Goal: Use online tool/utility: Utilize a website feature to perform a specific function

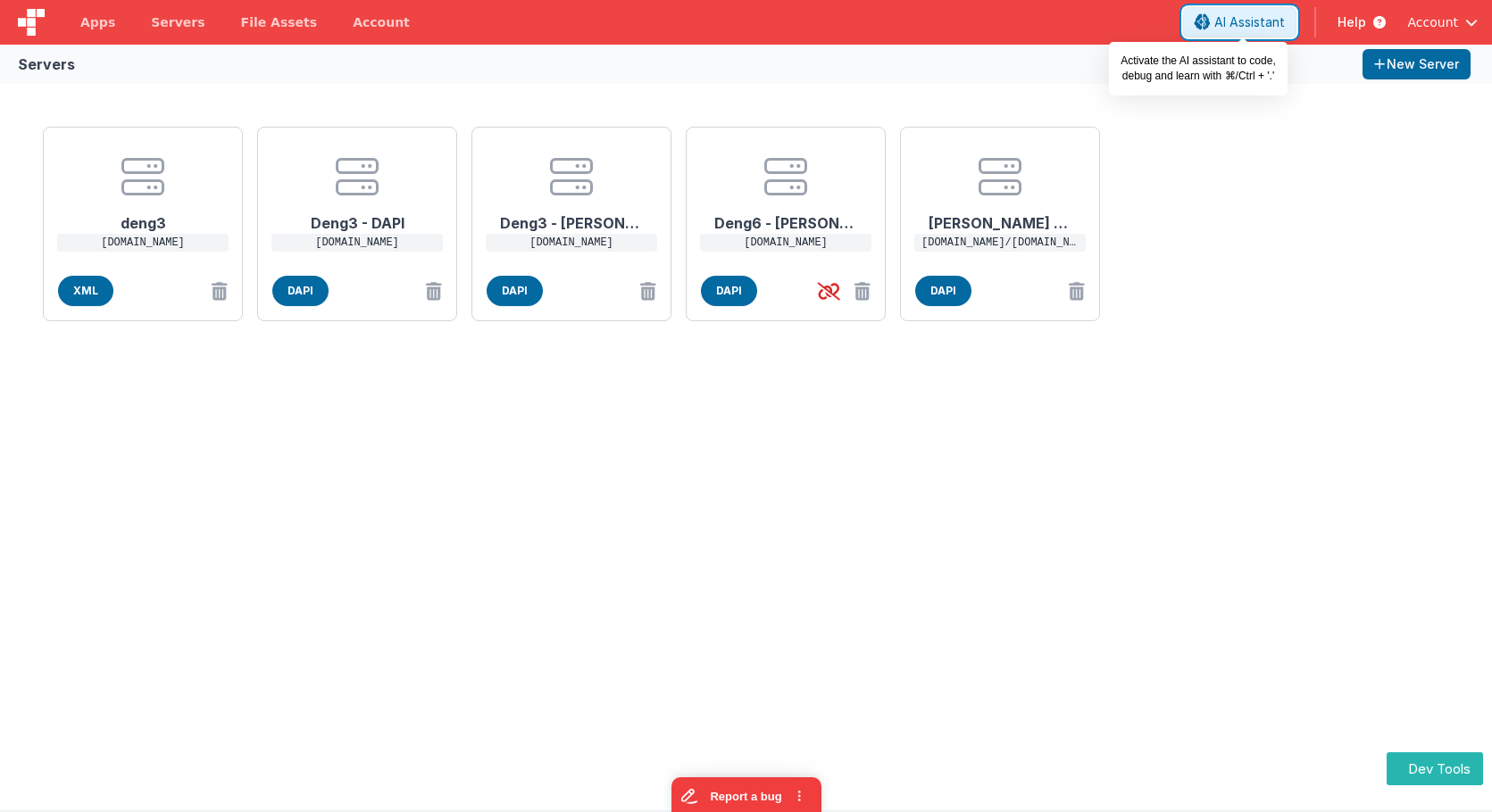
click at [1251, 29] on span "AI Assistant" at bounding box center [1249, 22] width 71 height 17
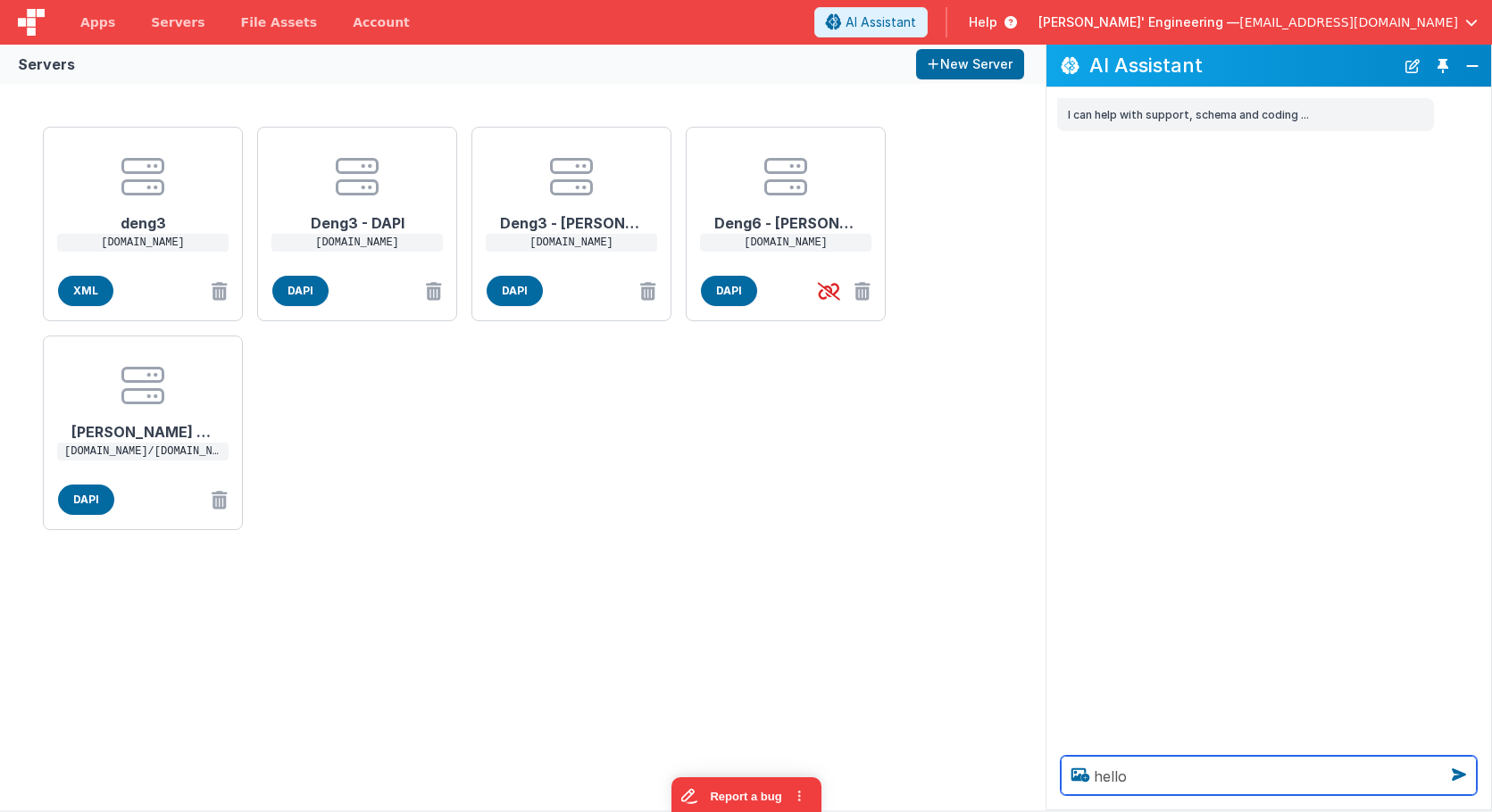
type textarea "hello"
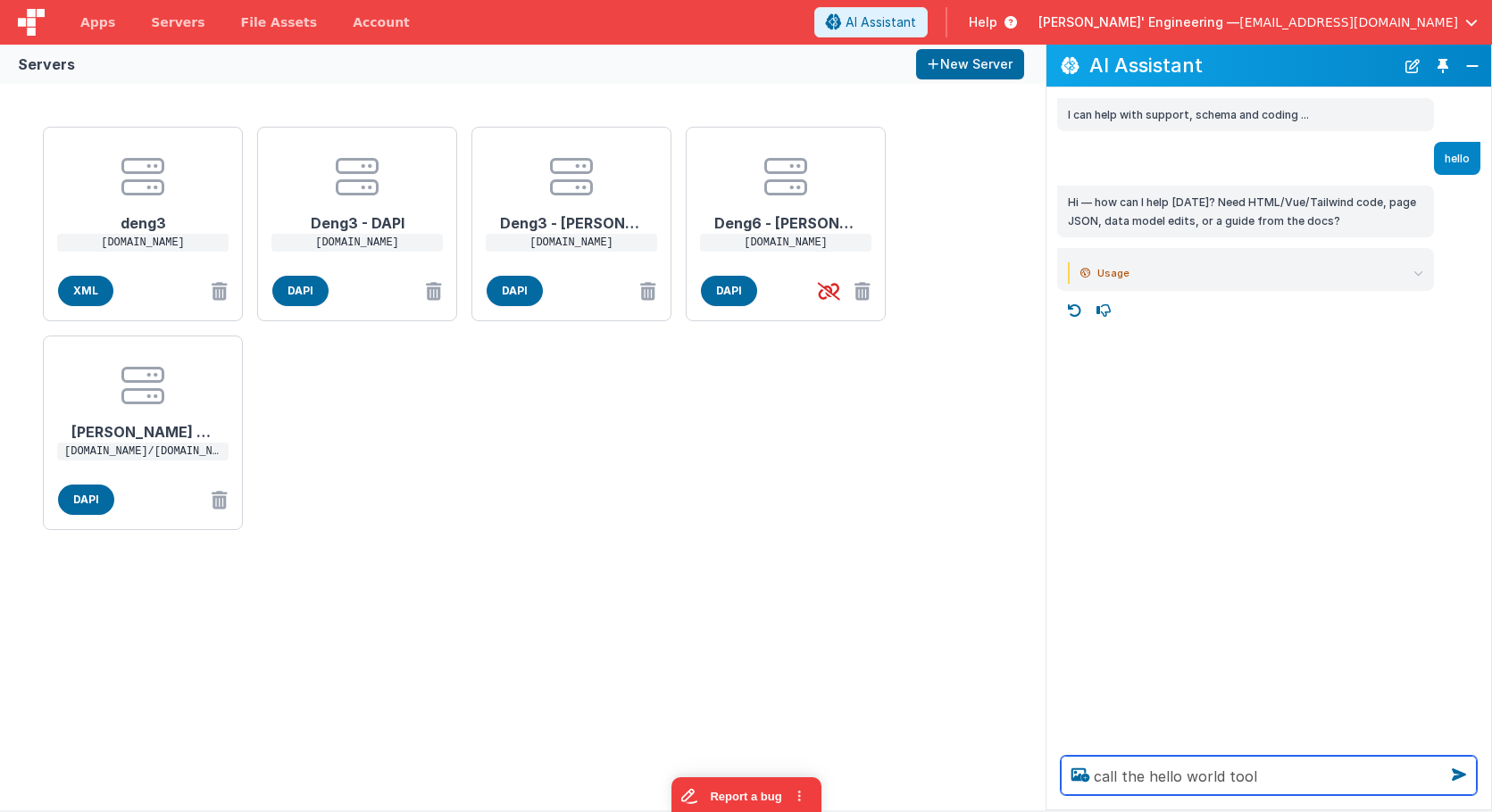
type textarea "call the hello world tool"
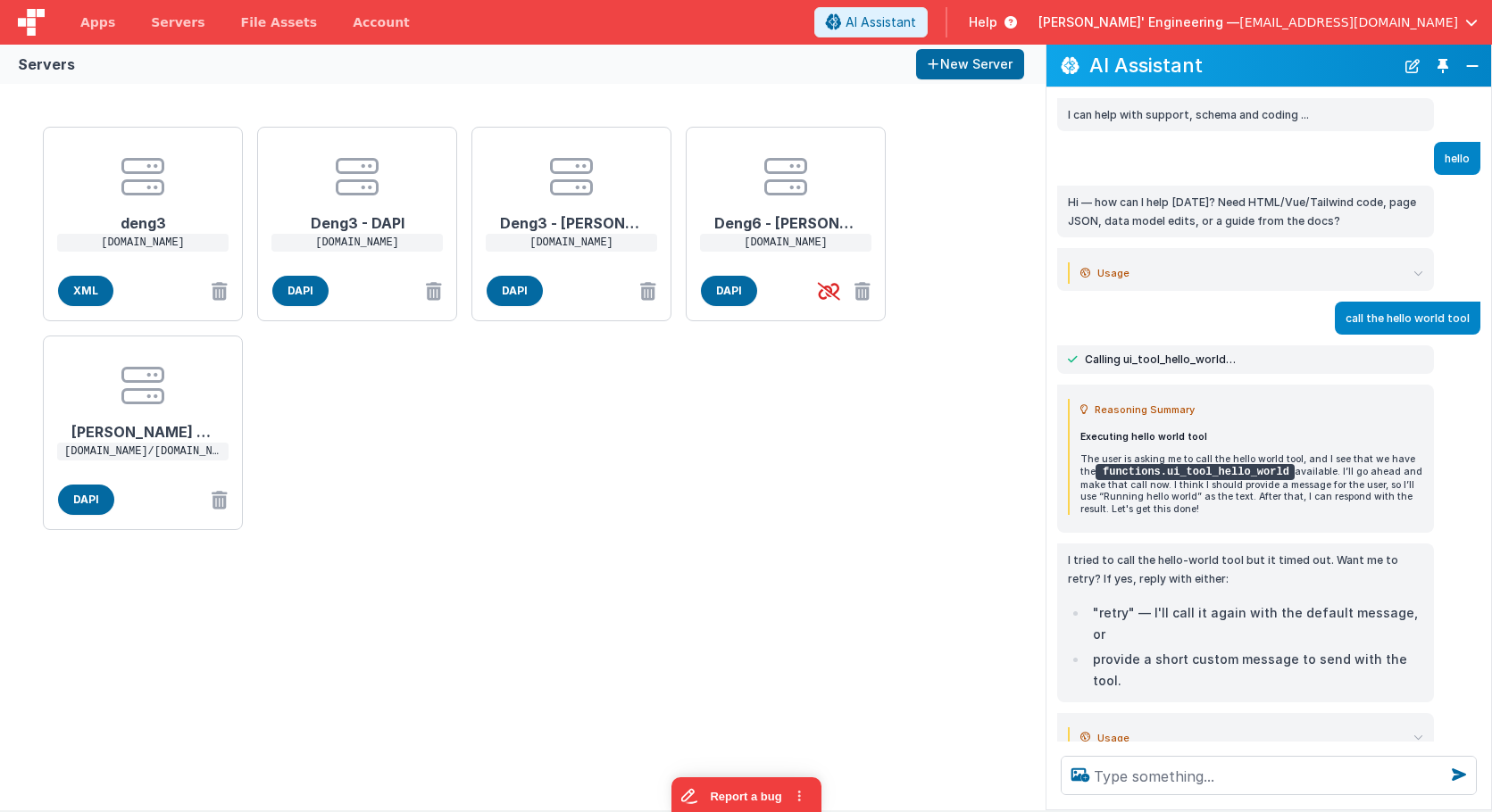
scroll to position [5, 0]
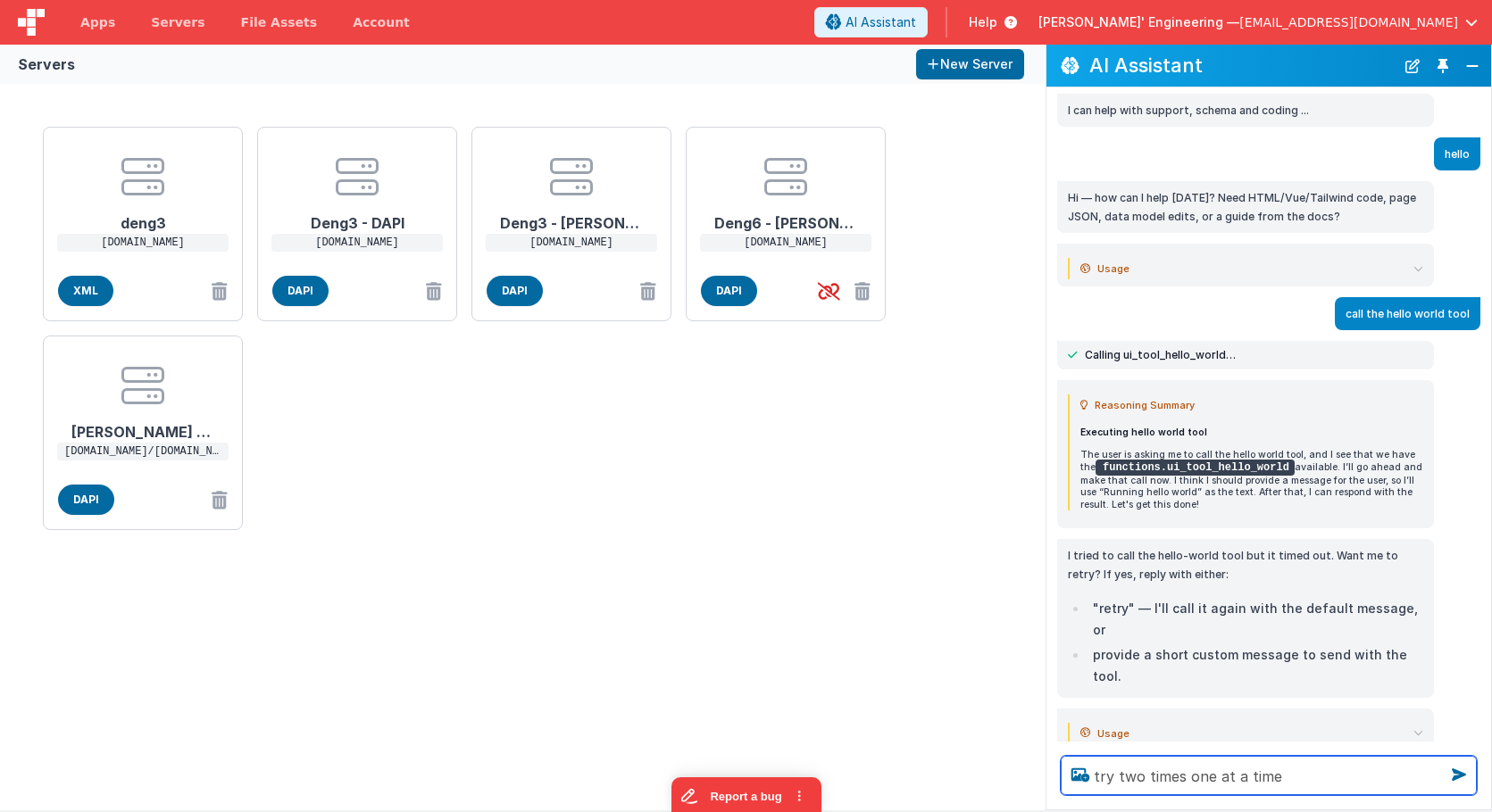
type textarea "try two times one at a time"
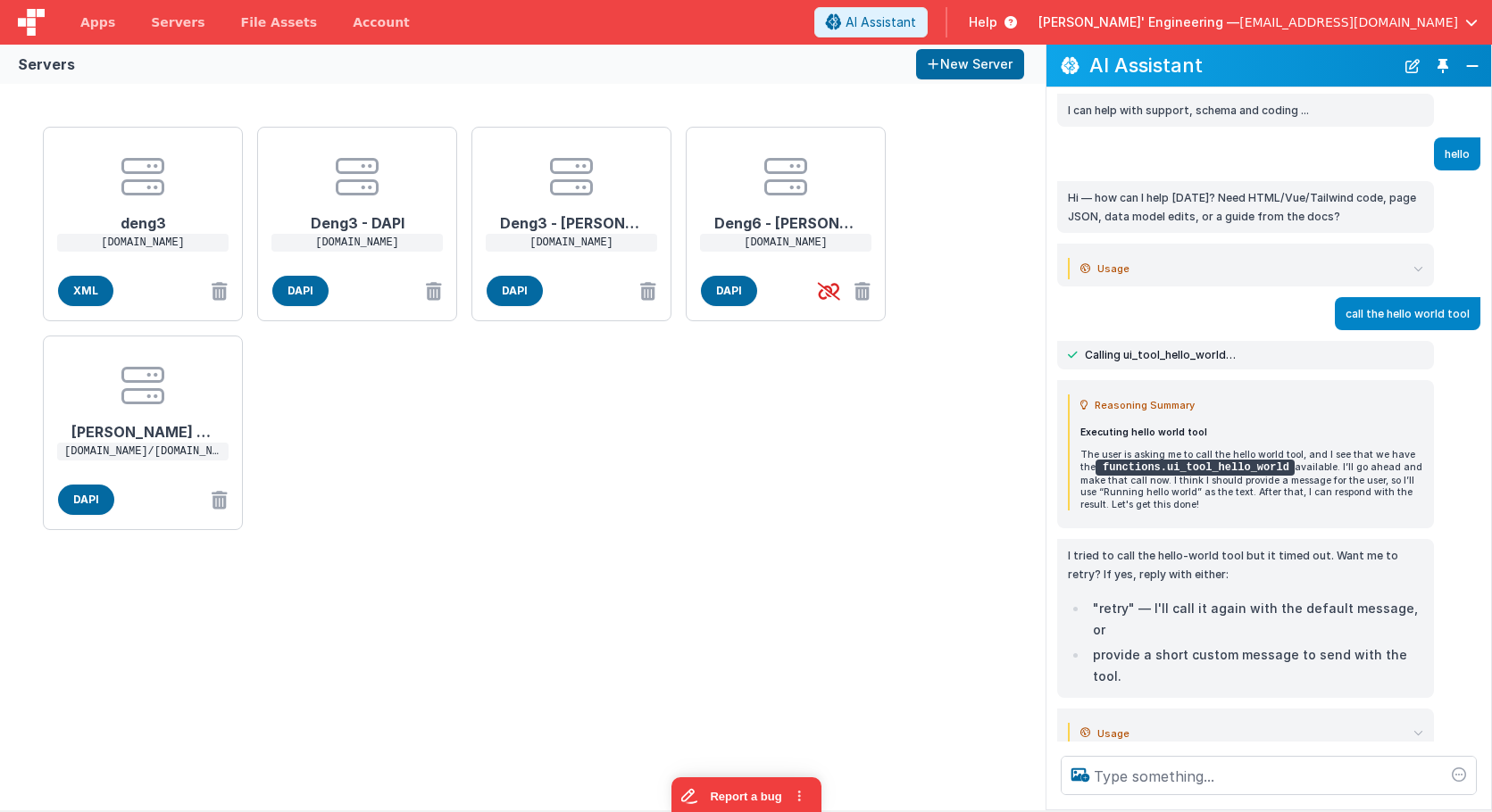
scroll to position [64, 0]
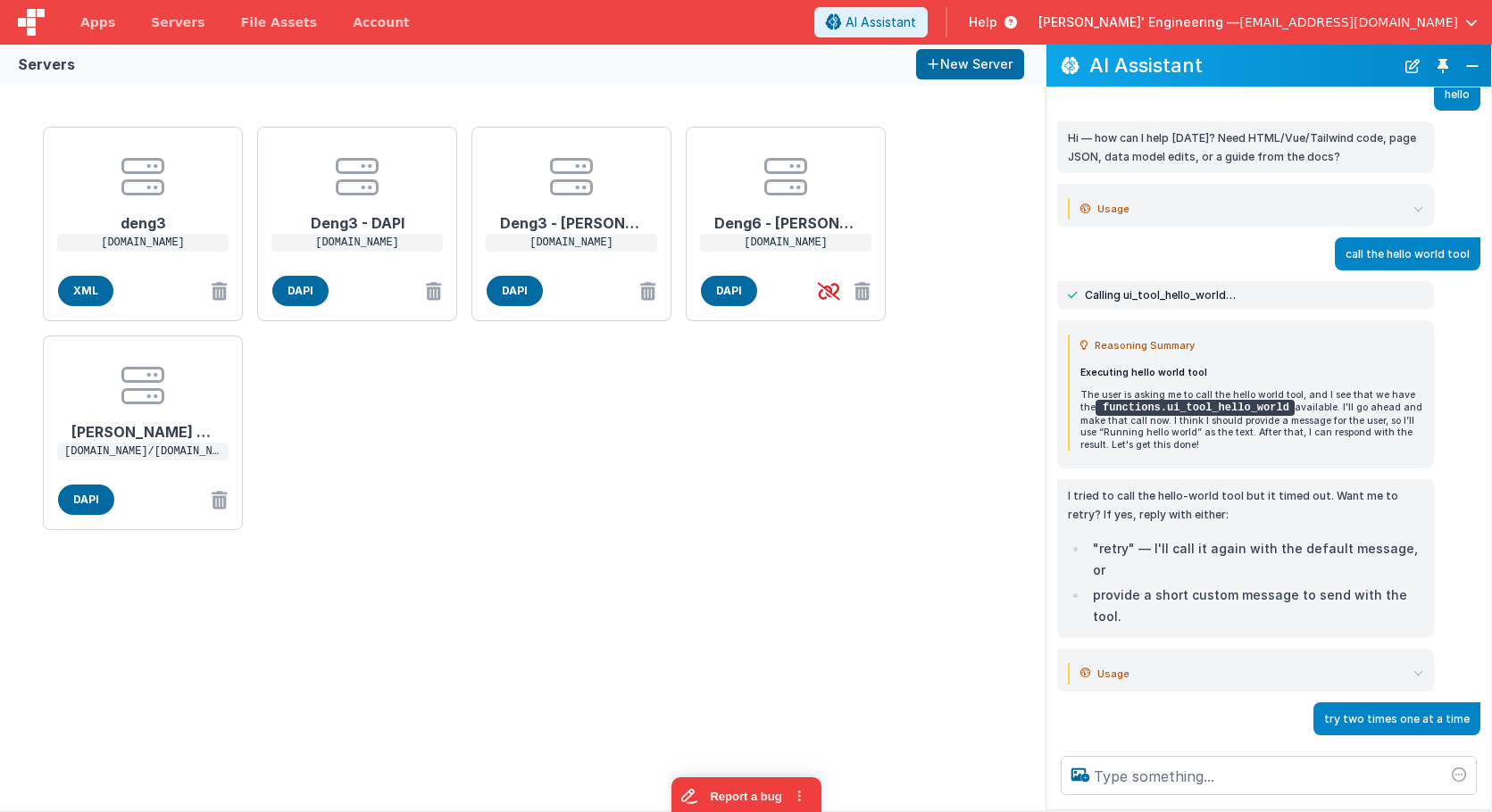
click at [1045, 79] on div "AI Assistant I can help with support, schema and coding ... hello Hi — how can …" at bounding box center [1269, 427] width 447 height 766
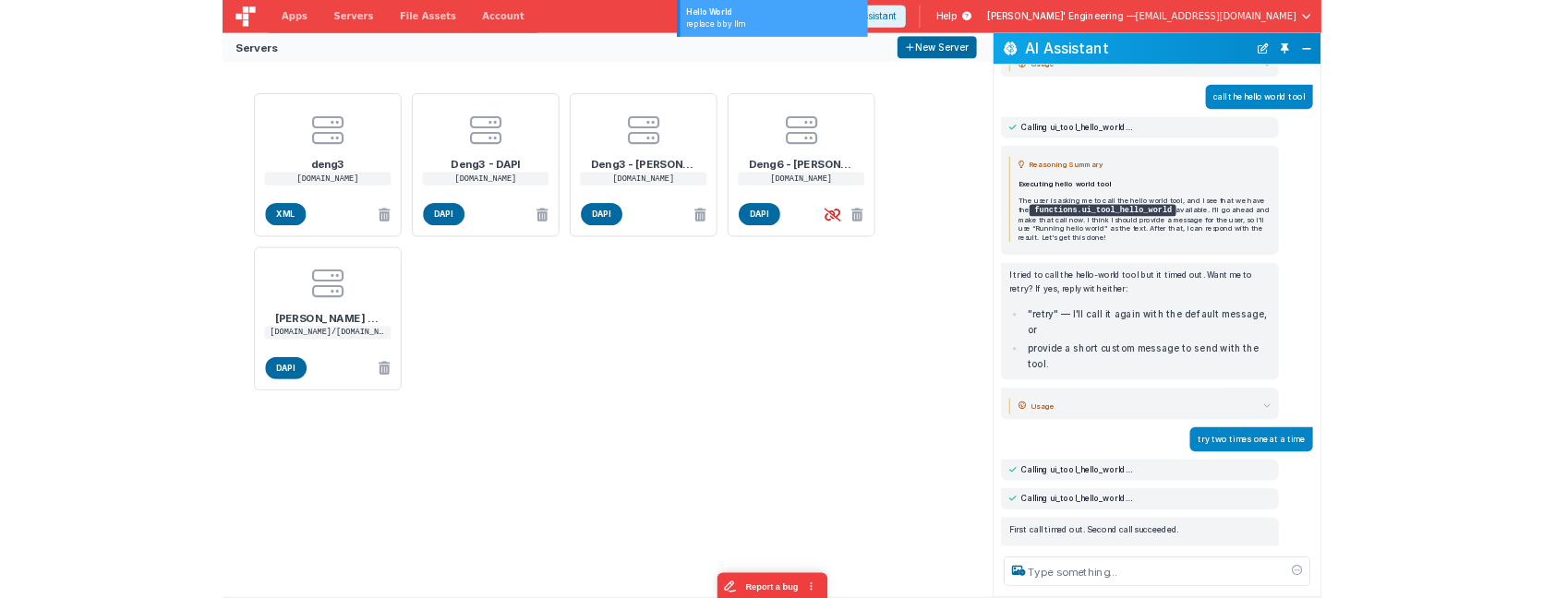
scroll to position [228, 0]
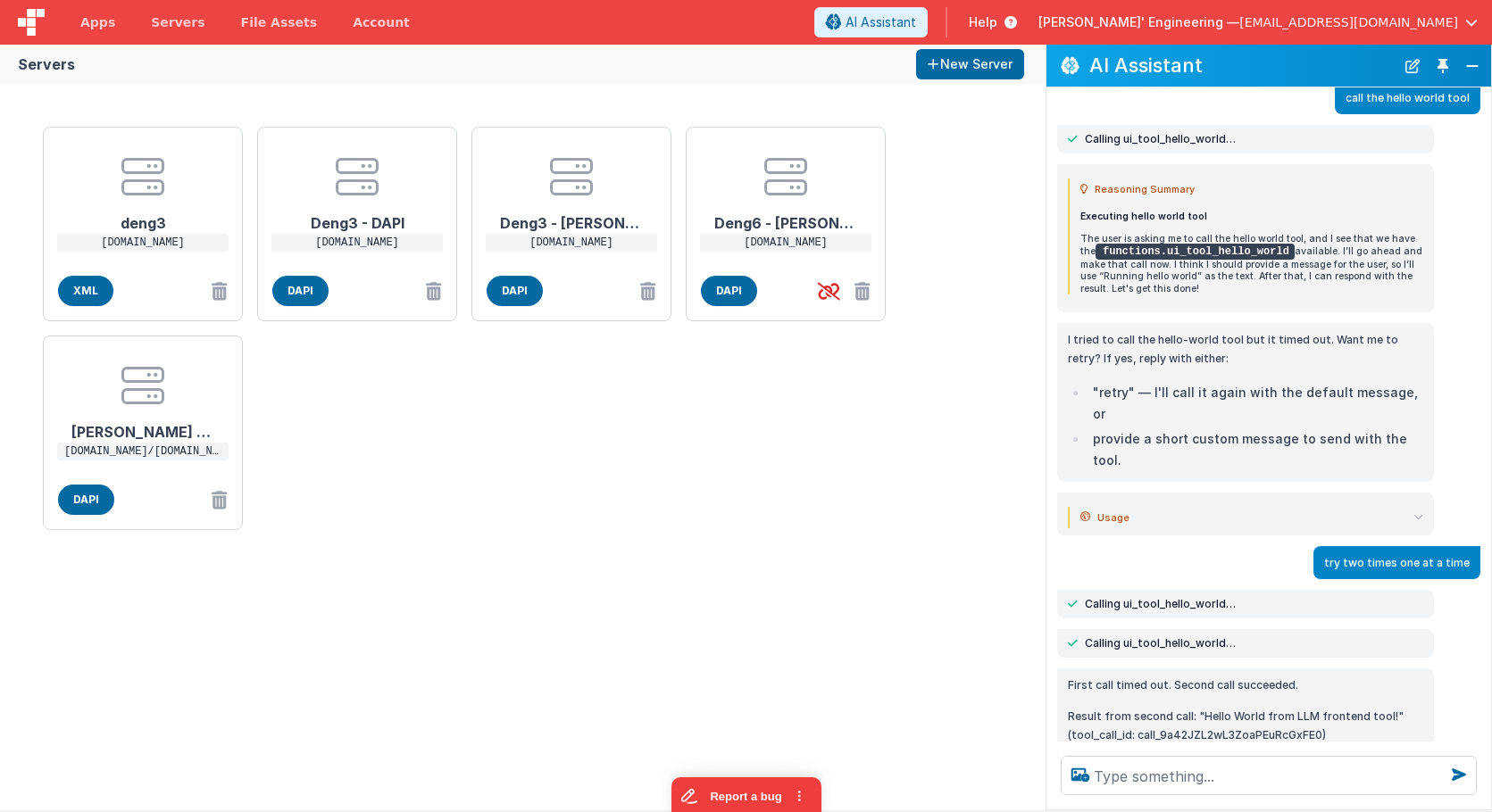
click at [706, 330] on div "deng3 deng3.bfoperations.com XML Deng3 - DAPI deng3.bfoperations.com DAPI Deng3…" at bounding box center [523, 329] width 975 height 418
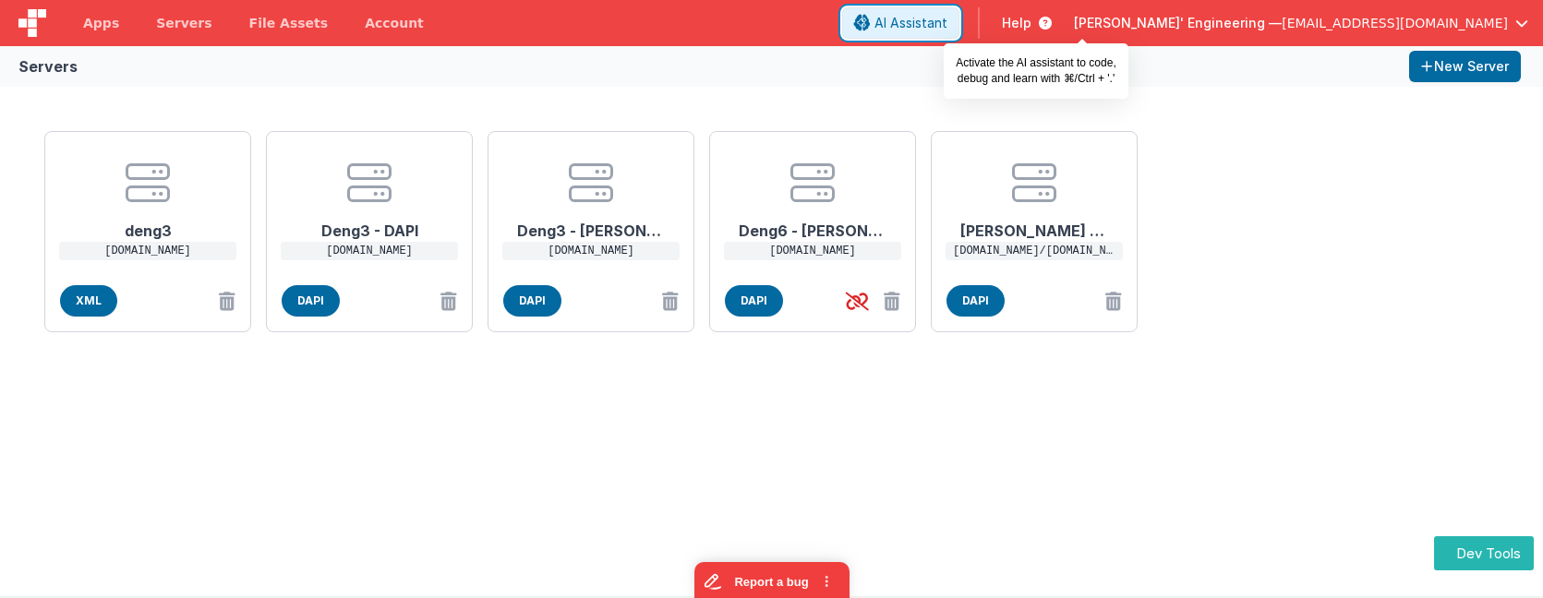
click at [960, 13] on button "AI Assistant" at bounding box center [900, 22] width 117 height 31
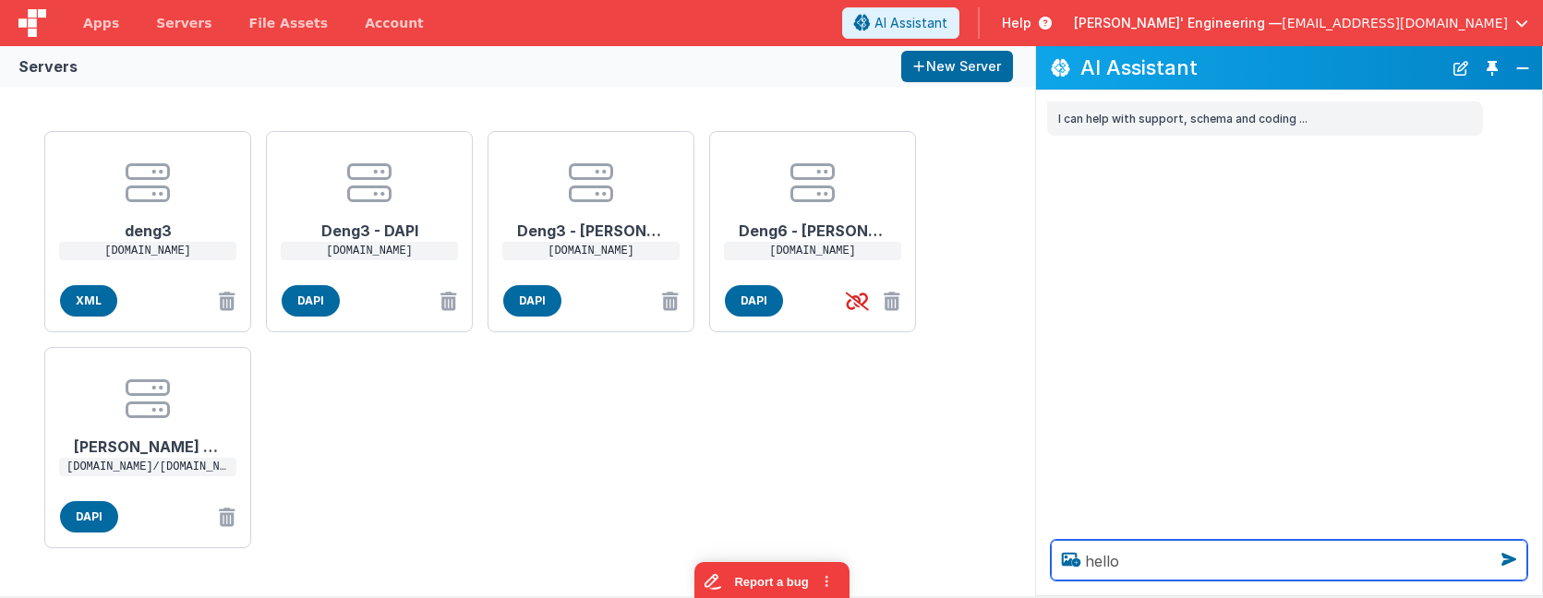
type textarea "hello"
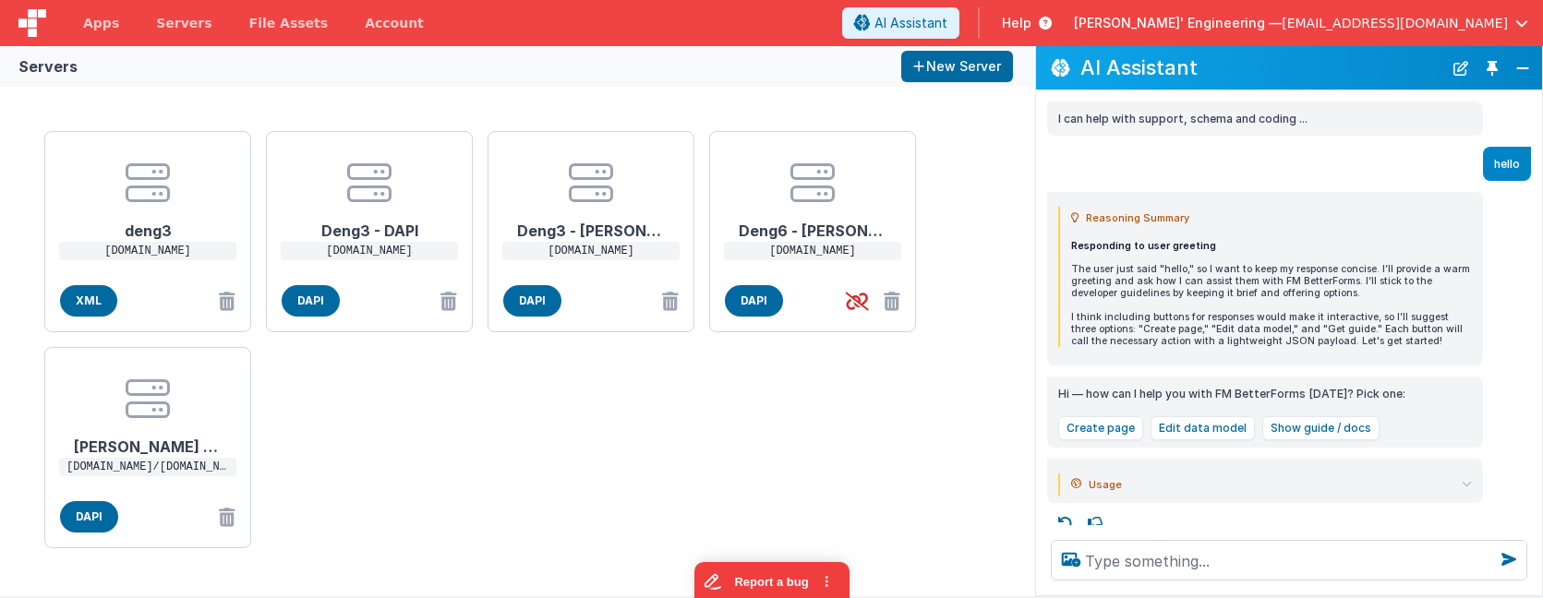
scroll to position [7, 0]
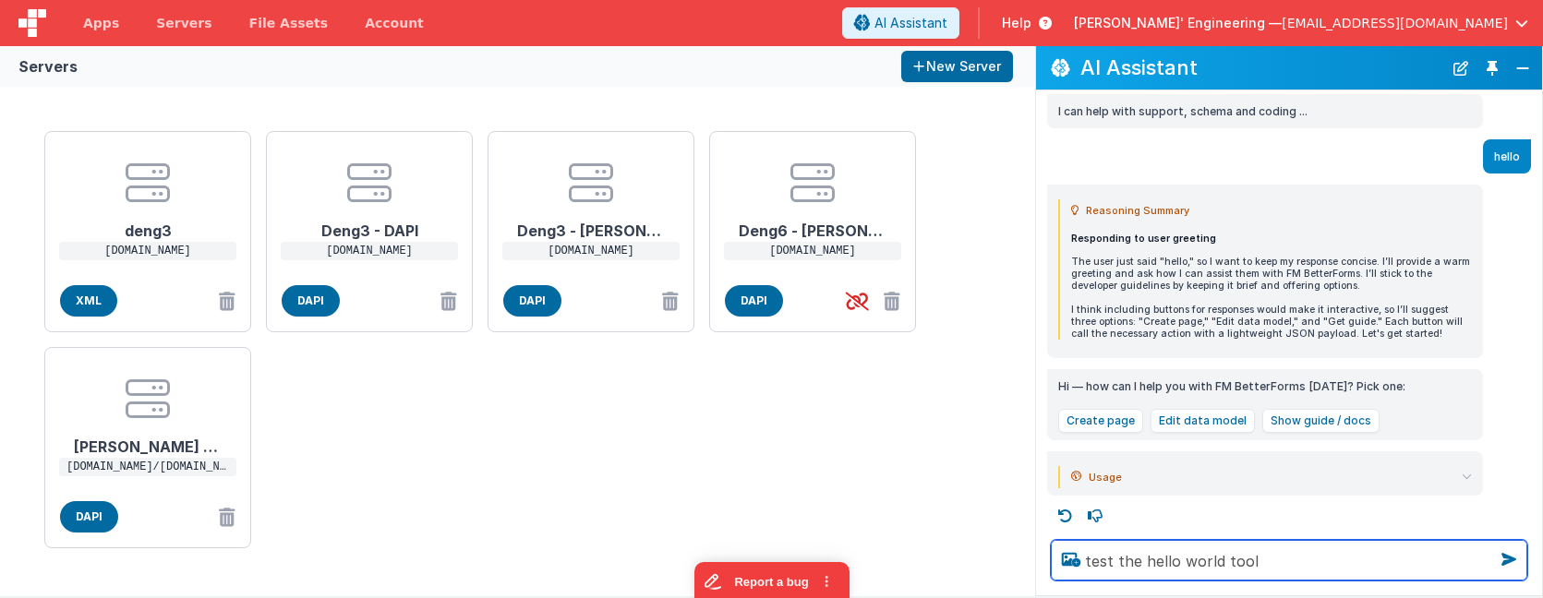
type textarea "test the hello world tool"
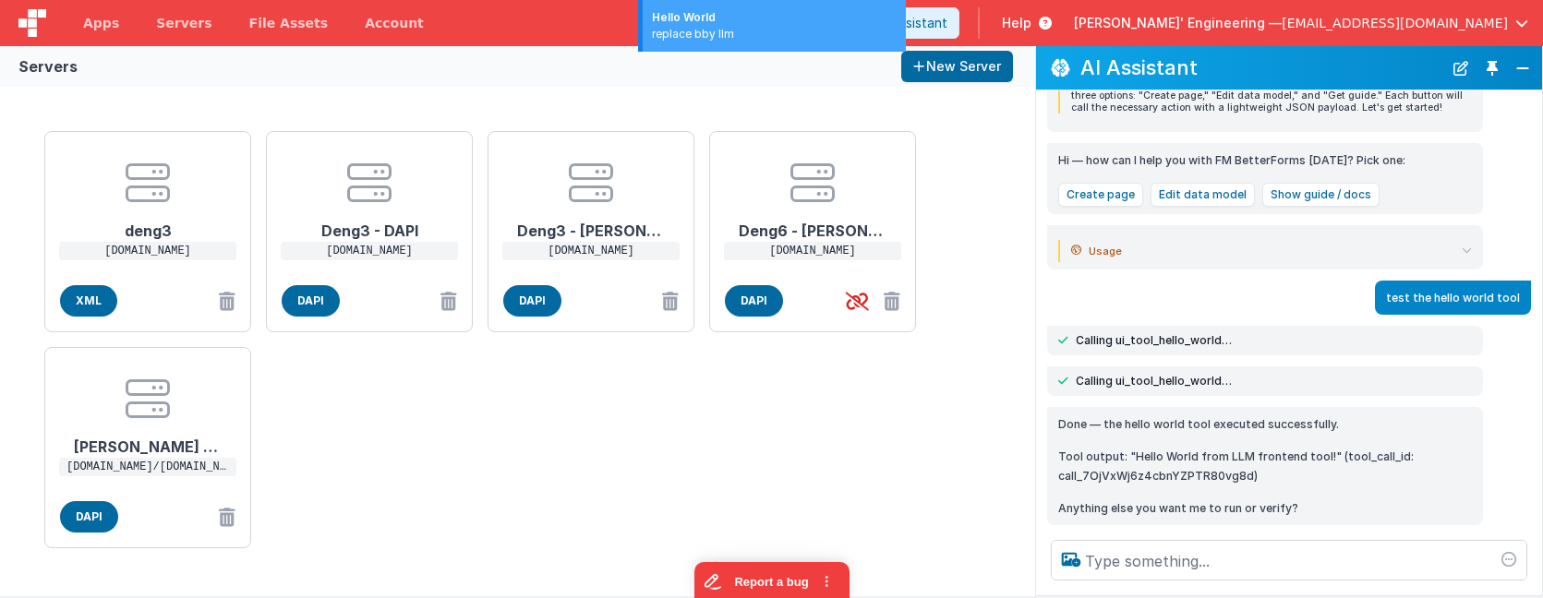
scroll to position [269, 0]
